Goal: Task Accomplishment & Management: Use online tool/utility

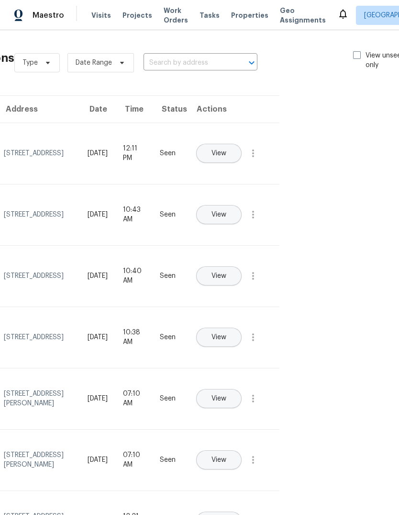
scroll to position [0, 89]
click at [350, 49] on div "Type Date Range ​ View unseen only" at bounding box center [217, 62] width 406 height 34
click at [365, 47] on div "Type Date Range ​ View unseen only" at bounding box center [217, 62] width 406 height 34
click at [356, 52] on span at bounding box center [357, 55] width 8 height 8
click at [356, 52] on input "View unseen only" at bounding box center [356, 54] width 6 height 6
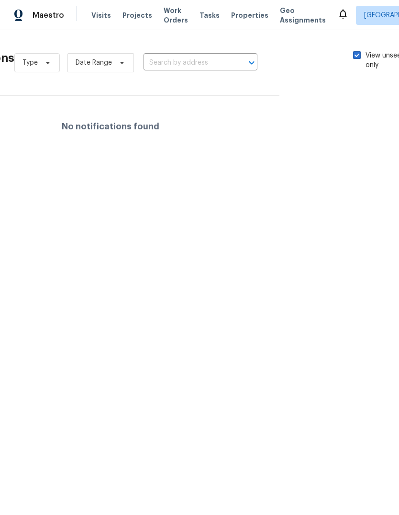
click at [355, 54] on span at bounding box center [357, 55] width 8 height 8
click at [355, 54] on input "View unseen only" at bounding box center [356, 54] width 6 height 6
checkbox input "false"
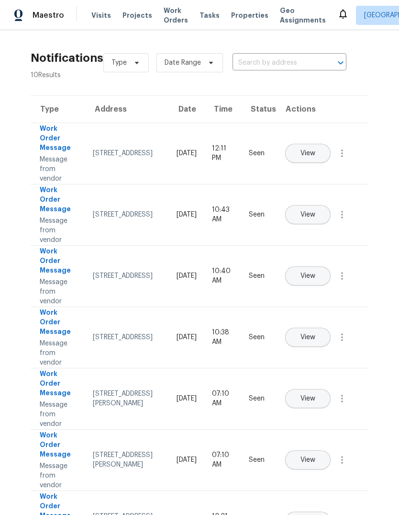
scroll to position [0, 0]
click at [238, 14] on span "Properties" at bounding box center [249, 16] width 37 height 10
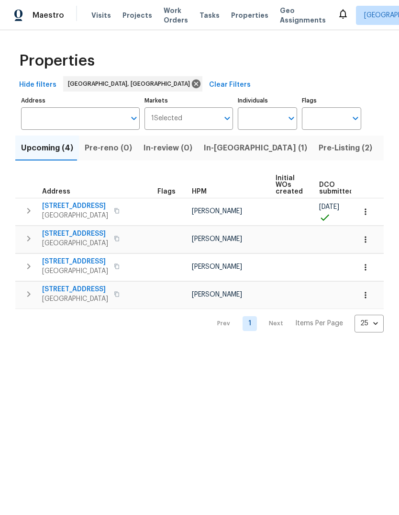
click at [384, 147] on span "Listed (23)" at bounding box center [404, 147] width 41 height 13
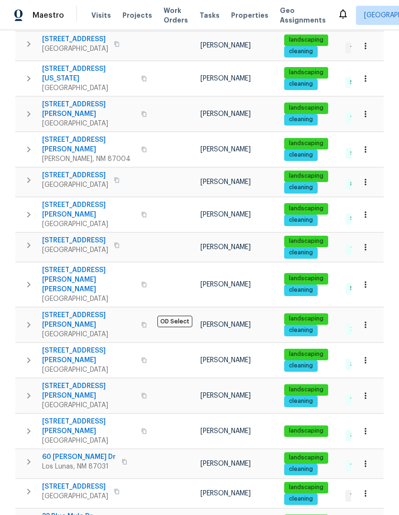
scroll to position [199, 0]
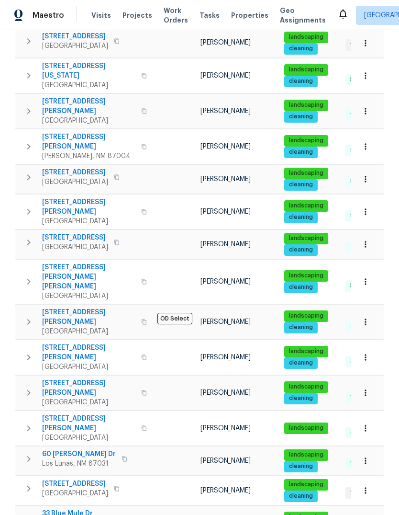
click at [79, 414] on span "7001 Edwina Ave NE" at bounding box center [88, 423] width 93 height 19
click at [244, 15] on span "Properties" at bounding box center [249, 16] width 37 height 10
click at [238, 14] on span "Properties" at bounding box center [249, 16] width 37 height 10
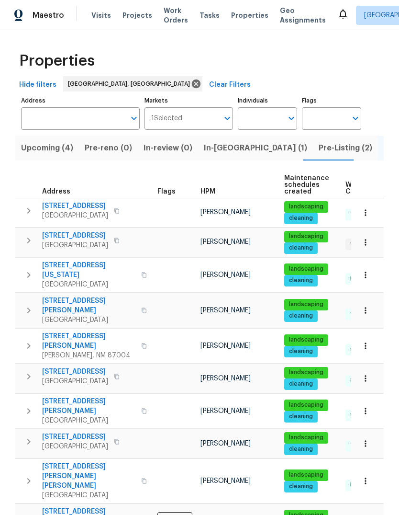
click at [213, 150] on span "In-reno (1)" at bounding box center [255, 147] width 103 height 13
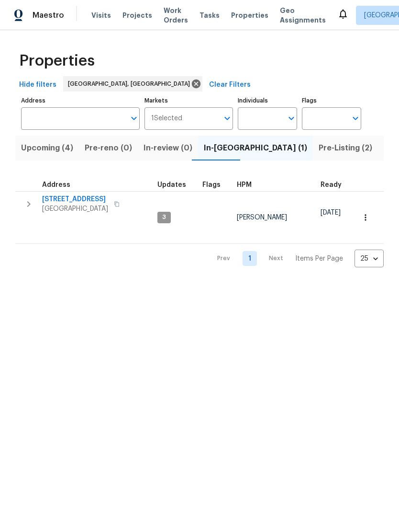
click at [88, 197] on span "[STREET_ADDRESS]" at bounding box center [75, 199] width 66 height 10
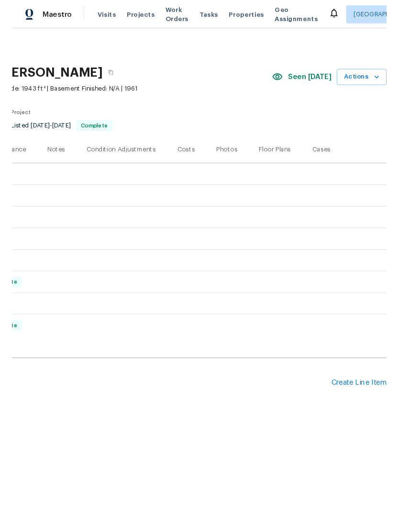
scroll to position [0, 142]
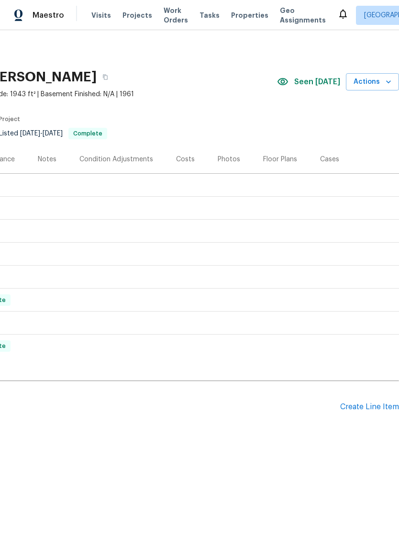
click at [378, 403] on div "Create Line Item" at bounding box center [369, 407] width 59 height 9
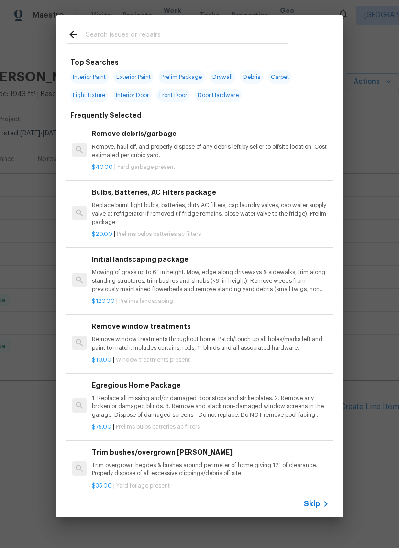
click at [97, 29] on input "text" at bounding box center [187, 36] width 203 height 14
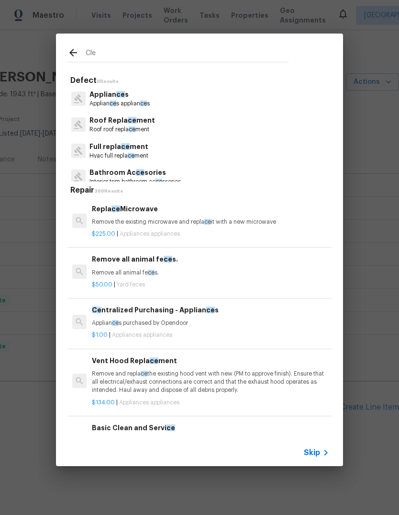
type input "Clea"
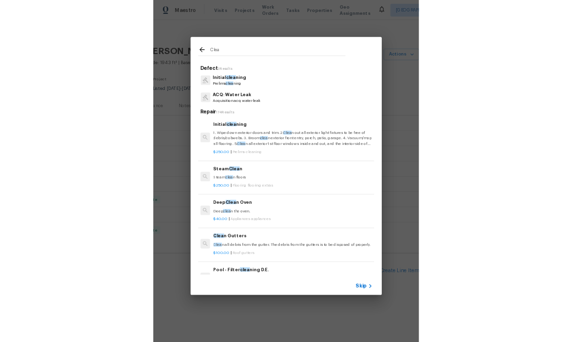
scroll to position [0, 1]
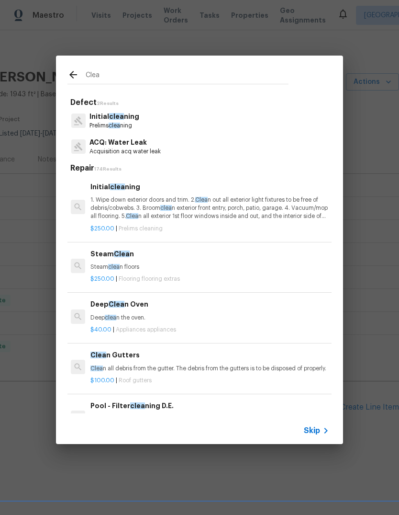
click at [145, 206] on p "1. Wipe down exterior doors and trim. 2. Clea n out all exterior light fixtures…" at bounding box center [210, 208] width 238 height 24
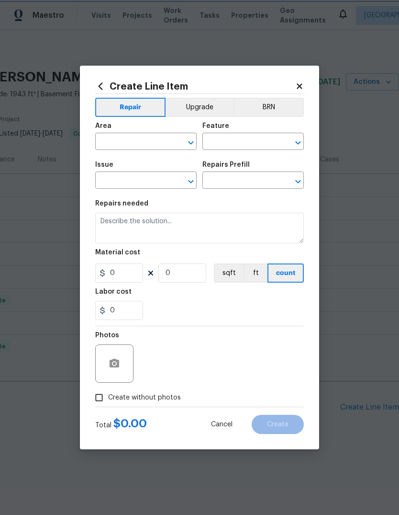
type input "Home Readiness Packages"
type input "Initial cleaning"
type input "Initial cleaning $250.00"
type textarea "1. Wipe down exterior doors and trim. 2. Clean out all exterior light fixtures …"
type input "250"
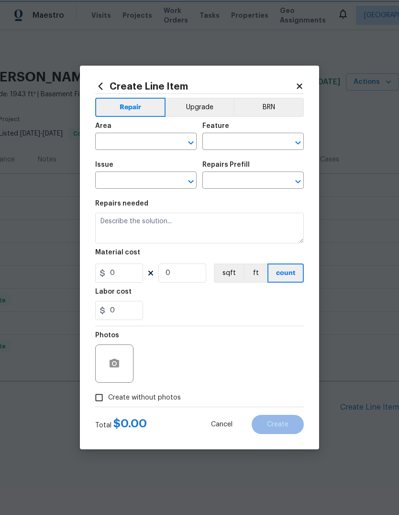
type input "1"
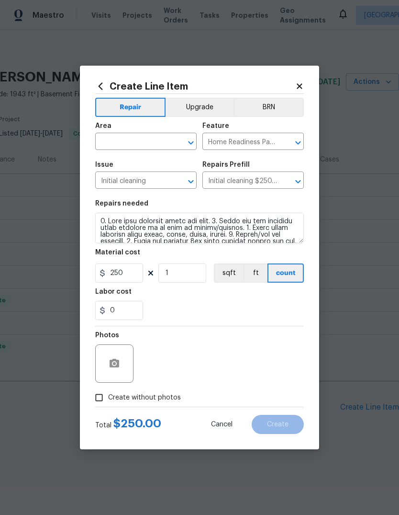
click at [124, 141] on input "text" at bounding box center [132, 142] width 75 height 15
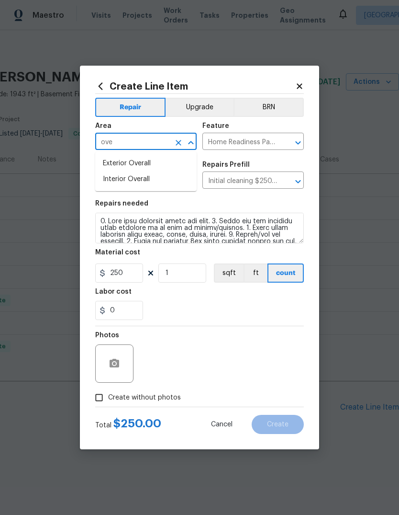
click at [114, 176] on li "Interior Overall" at bounding box center [146, 179] width 102 height 16
type input "Interior Overall"
click at [118, 181] on input "Initial cleaning" at bounding box center [132, 181] width 75 height 15
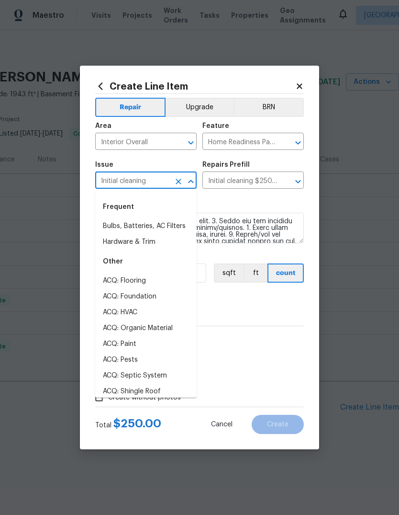
click at [293, 179] on icon "Open" at bounding box center [298, 181] width 11 height 11
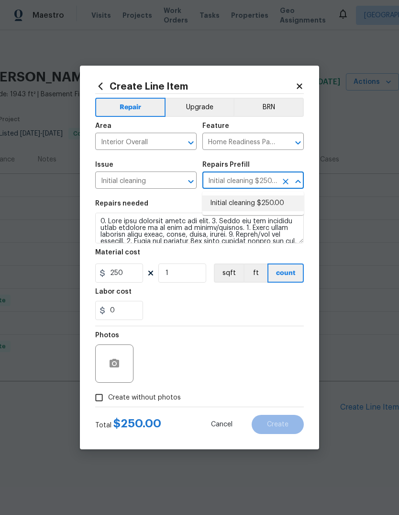
click at [277, 203] on li "Initial cleaning $250.00" at bounding box center [254, 203] width 102 height 16
click at [128, 276] on input "250" at bounding box center [119, 272] width 48 height 19
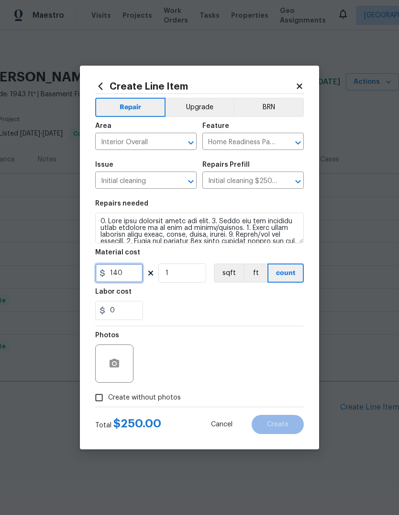
type input "140"
click at [184, 283] on input "1" at bounding box center [182, 272] width 48 height 19
click at [255, 302] on div "0" at bounding box center [199, 310] width 209 height 19
click at [115, 362] on icon "button" at bounding box center [115, 363] width 10 height 9
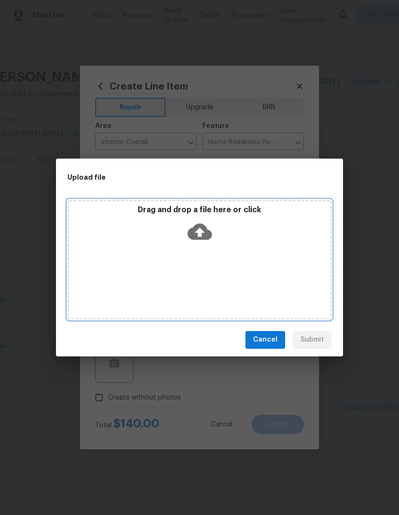
click at [203, 264] on div "Drag and drop a file here or click" at bounding box center [200, 260] width 264 height 120
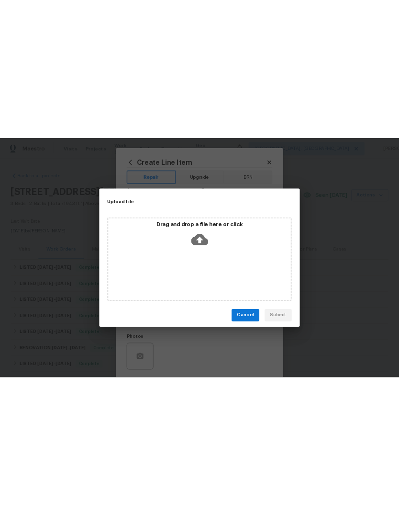
scroll to position [0, 0]
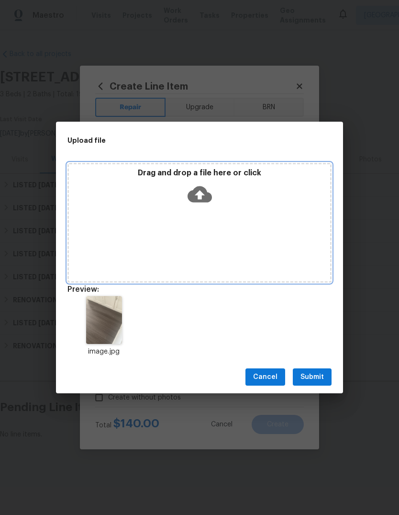
click at [178, 243] on div "Drag and drop a file here or click" at bounding box center [200, 223] width 264 height 120
click at [160, 228] on div "Drag and drop a file here or click" at bounding box center [200, 223] width 264 height 120
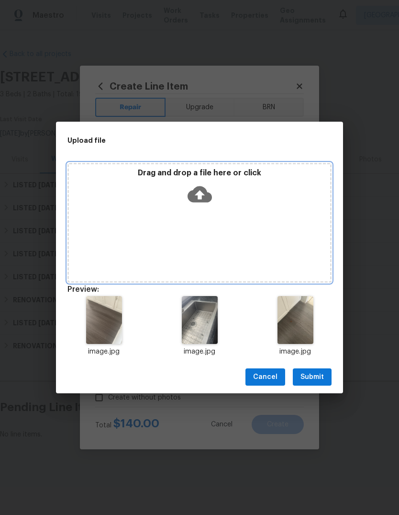
click at [178, 234] on div "Drag and drop a file here or click" at bounding box center [200, 223] width 264 height 120
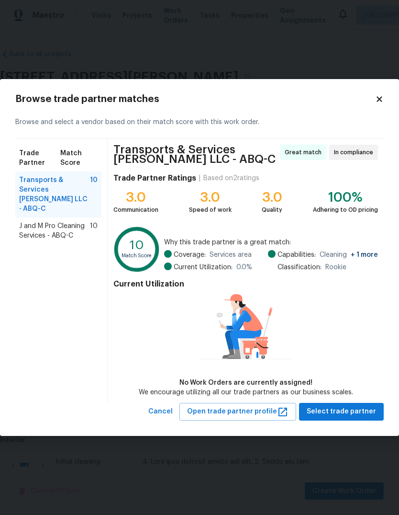
click at [53, 221] on span "J and M Pro Cleaning Services - ABQ-C" at bounding box center [54, 230] width 71 height 19
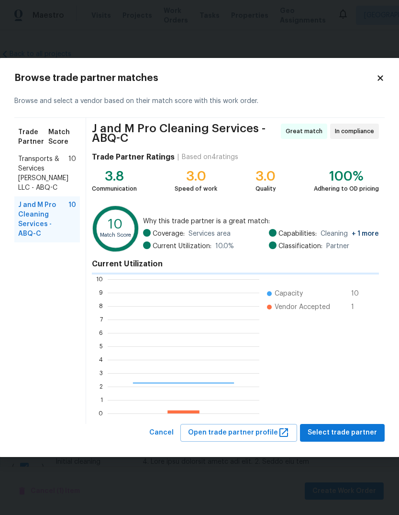
scroll to position [134, 152]
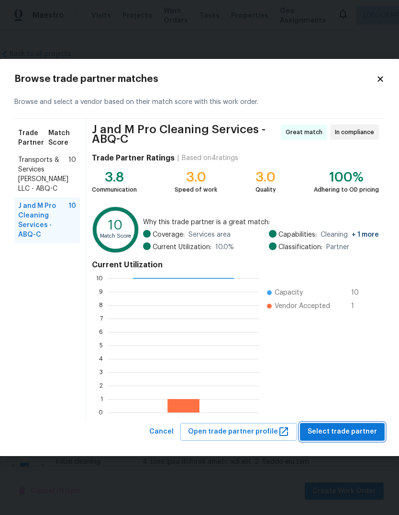
click at [343, 432] on span "Select trade partner" at bounding box center [342, 432] width 69 height 12
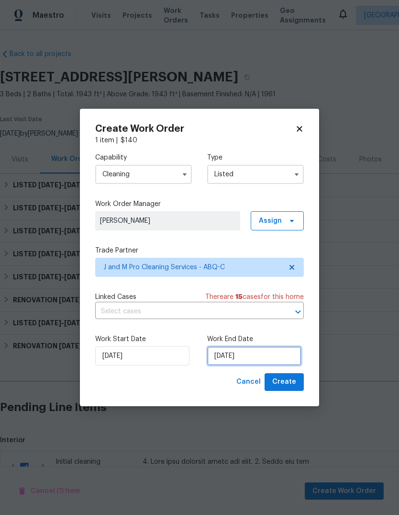
click at [226, 352] on input "9/22/2025" at bounding box center [254, 355] width 94 height 19
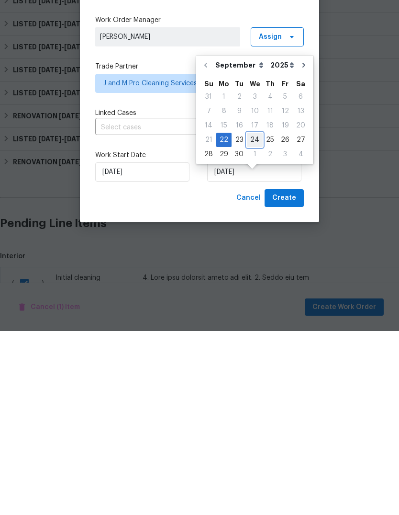
click at [255, 317] on div "24" at bounding box center [255, 323] width 16 height 13
type input "9/24/2025"
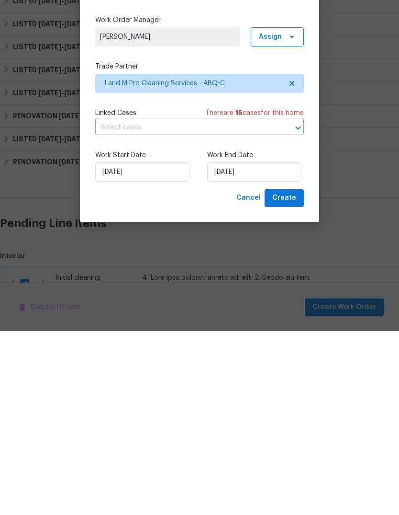
scroll to position [36, 0]
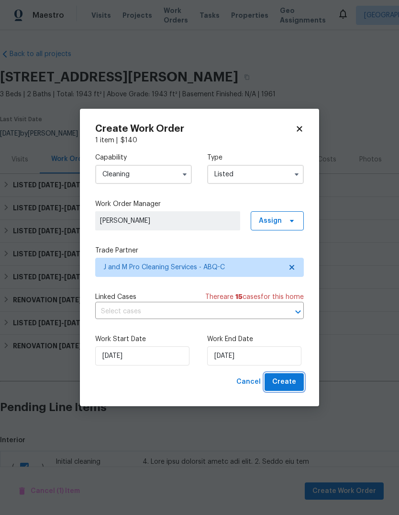
click at [285, 382] on span "Create" at bounding box center [284, 382] width 24 height 12
checkbox input "false"
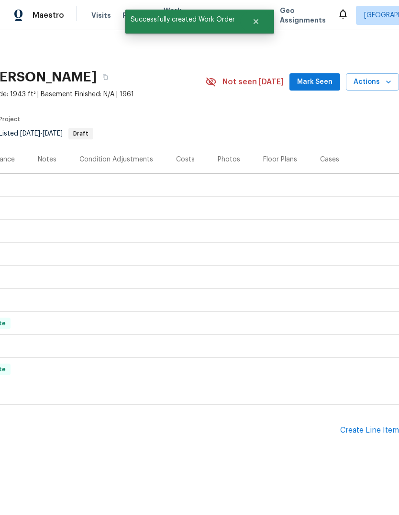
scroll to position [0, 142]
click at [313, 76] on span "Mark Seen" at bounding box center [314, 82] width 35 height 12
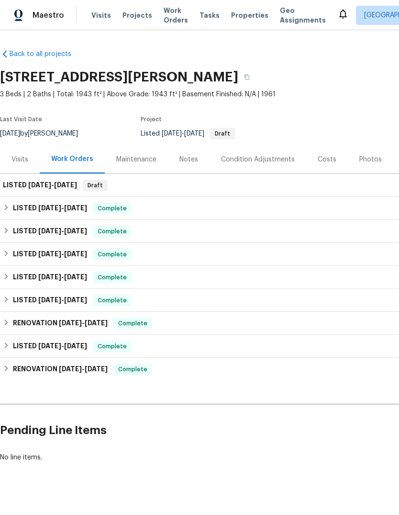
scroll to position [0, 0]
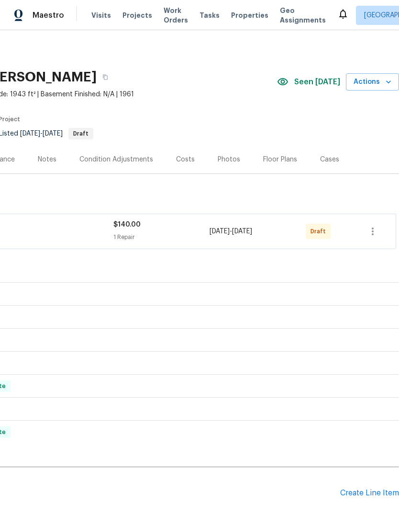
scroll to position [0, 142]
click at [374, 229] on icon "button" at bounding box center [372, 231] width 11 height 11
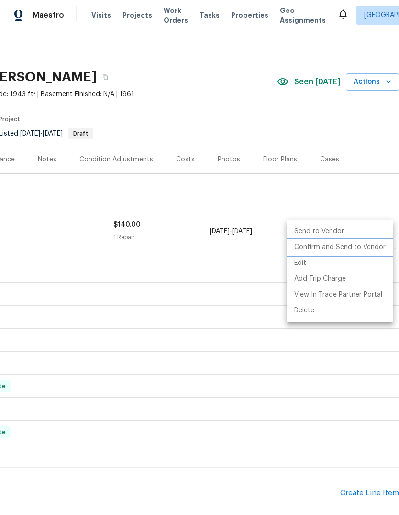
click at [352, 249] on li "Confirm and Send to Vendor" at bounding box center [340, 247] width 107 height 16
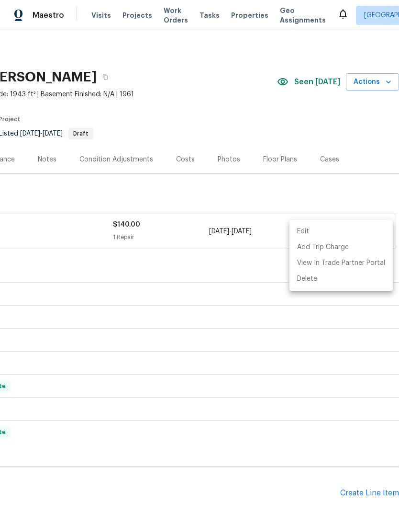
click at [244, 403] on div at bounding box center [199, 257] width 399 height 515
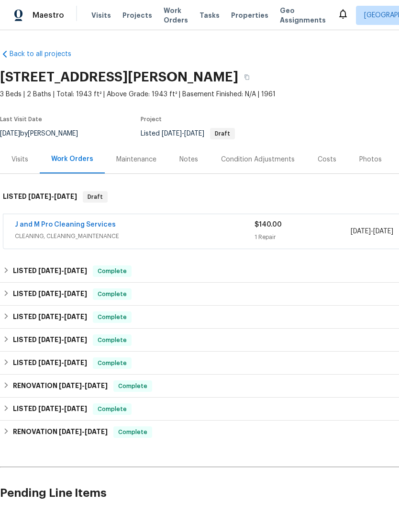
scroll to position [0, 0]
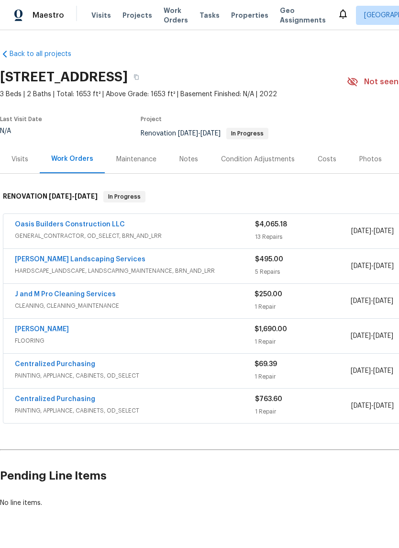
click at [55, 330] on link "[PERSON_NAME]" at bounding box center [42, 329] width 54 height 7
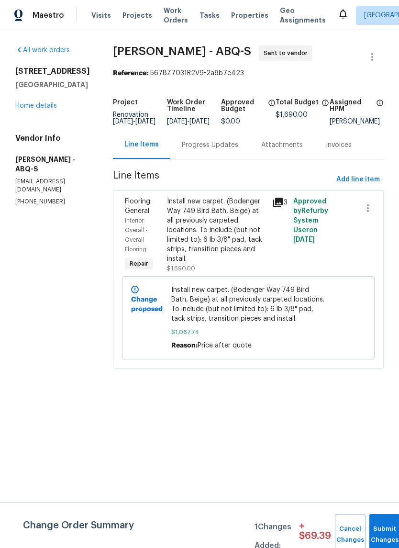
click at [202, 149] on div "Progress Updates" at bounding box center [210, 145] width 57 height 10
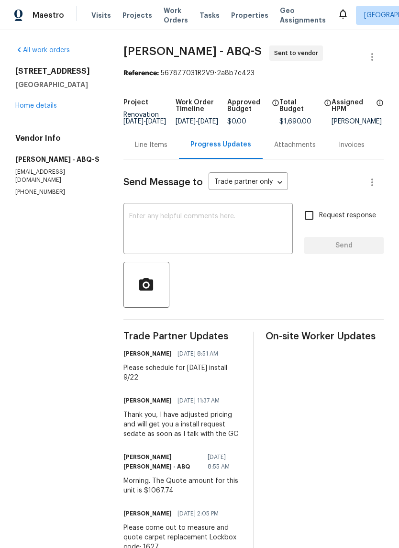
click at [137, 220] on textarea at bounding box center [208, 230] width 158 height 34
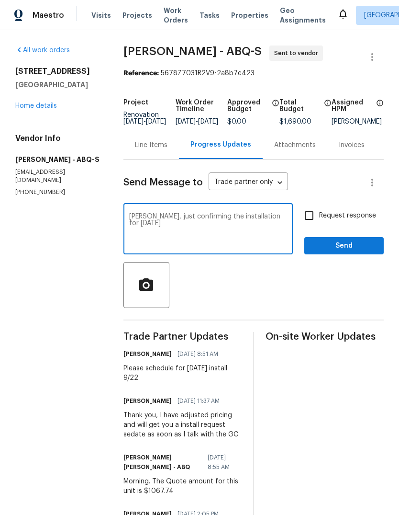
type textarea "[PERSON_NAME], just confirming the installation for [DATE]"
click at [308, 223] on input "Request response" at bounding box center [309, 215] width 20 height 20
checkbox input "true"
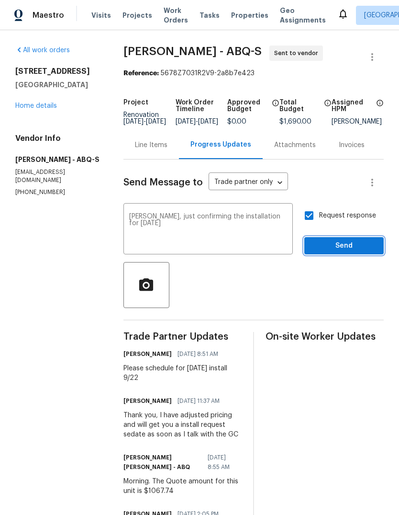
click at [344, 252] on span "Send" at bounding box center [344, 246] width 64 height 12
